Goal: Transaction & Acquisition: Purchase product/service

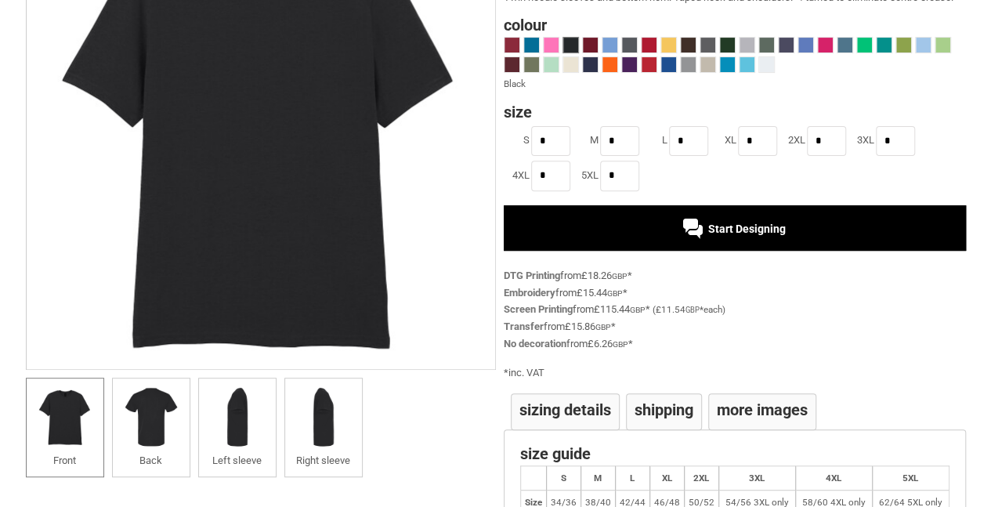
scroll to position [157, 0]
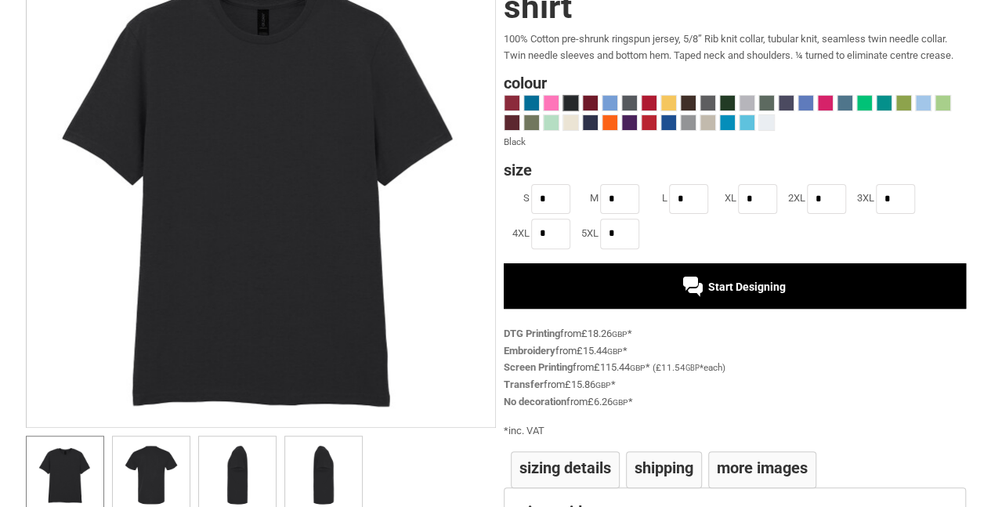
click at [734, 289] on span "Start Designing" at bounding box center [747, 286] width 78 height 13
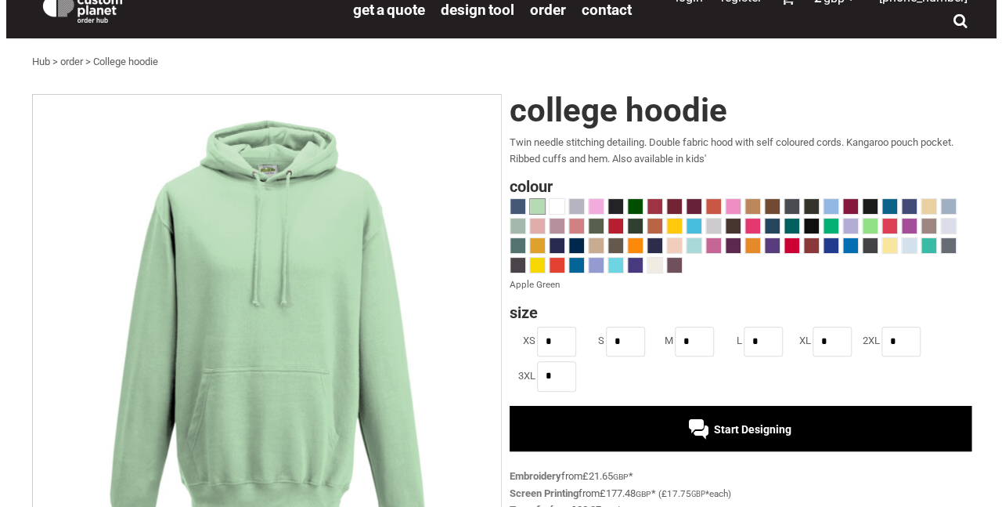
scroll to position [6, 0]
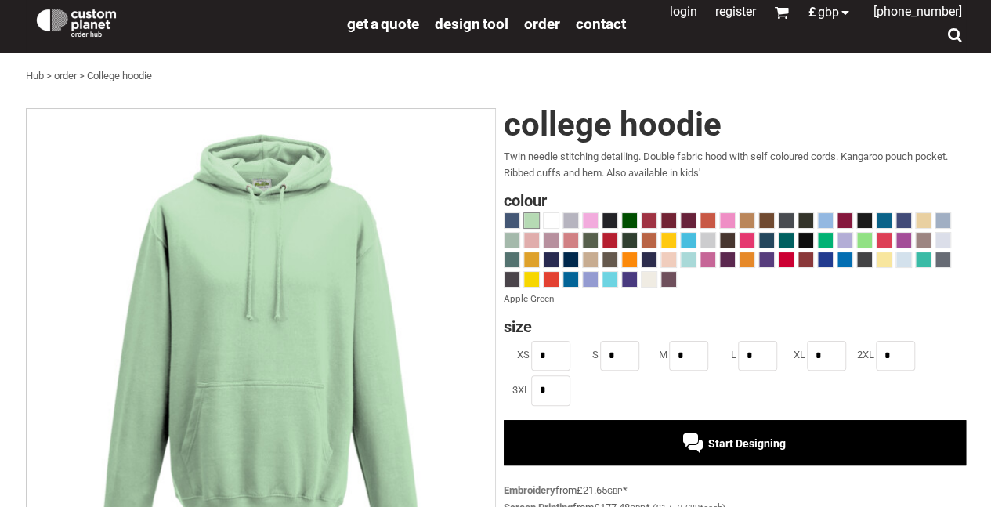
click at [662, 441] on div "Start Designing" at bounding box center [734, 442] width 462 height 45
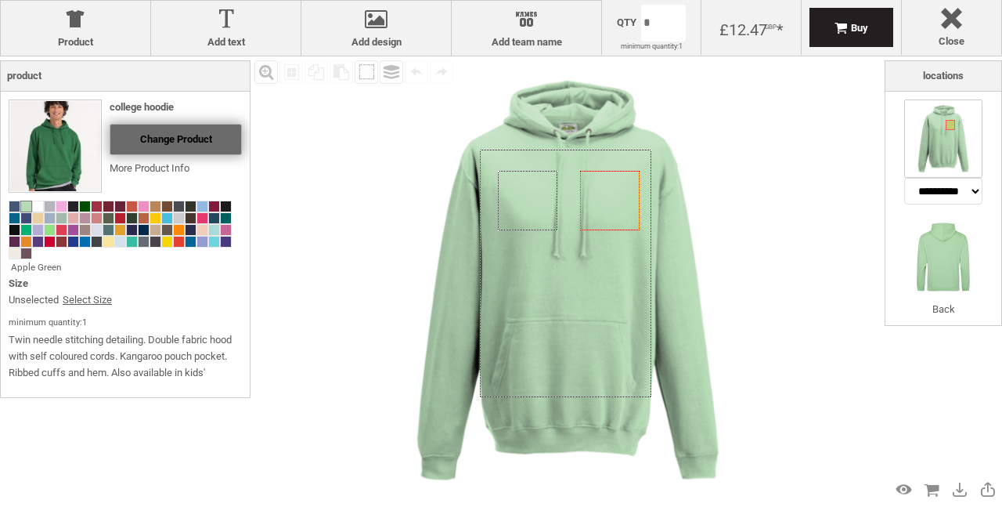
click at [158, 135] on span "Change Product" at bounding box center [176, 139] width 72 height 12
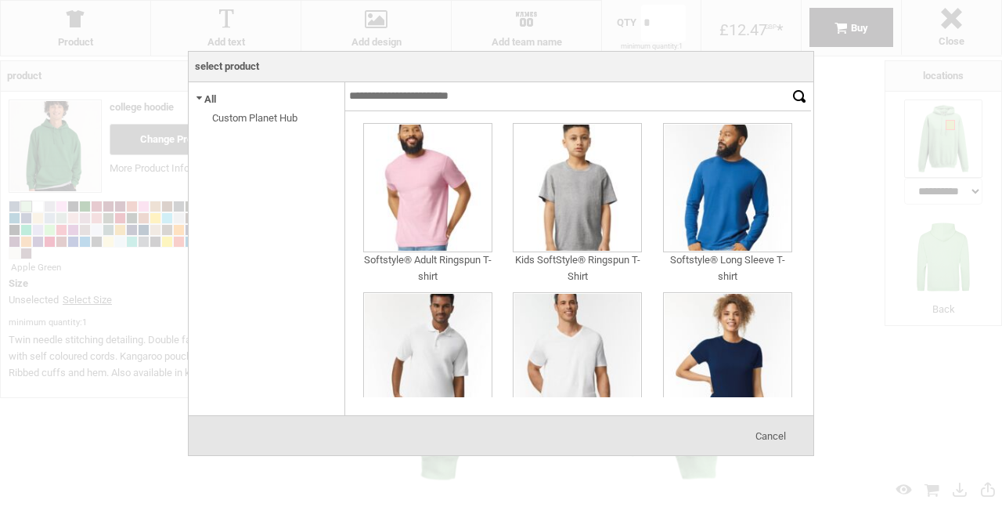
click at [246, 120] on link "Custom Planet Hub" at bounding box center [254, 118] width 85 height 12
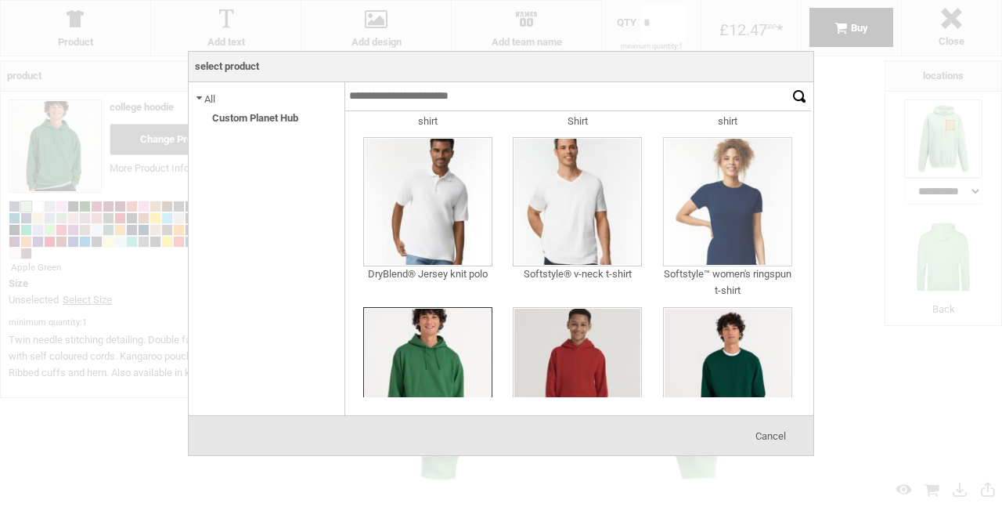
scroll to position [136, 0]
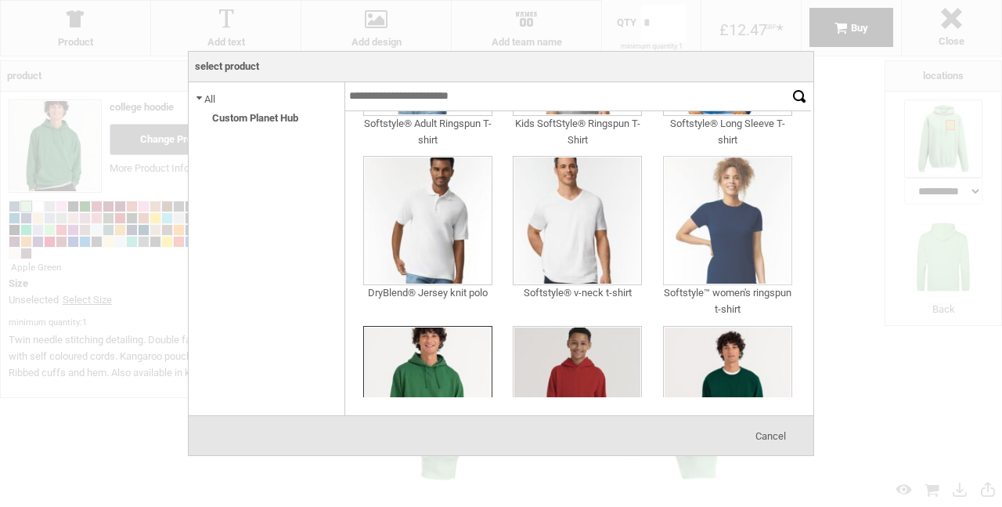
click at [727, 233] on img at bounding box center [727, 220] width 129 height 129
